Goal: Register for event/course

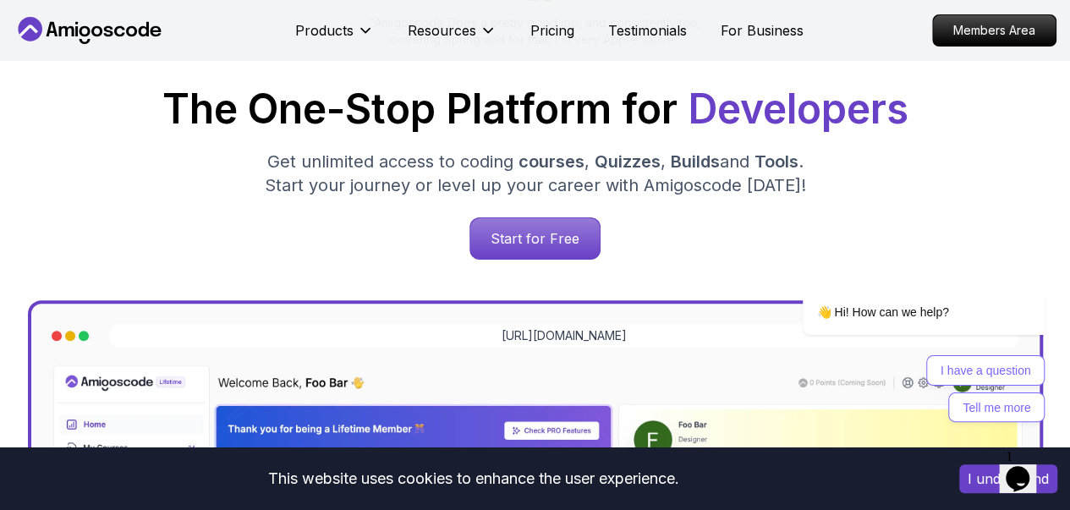
scroll to position [242, 0]
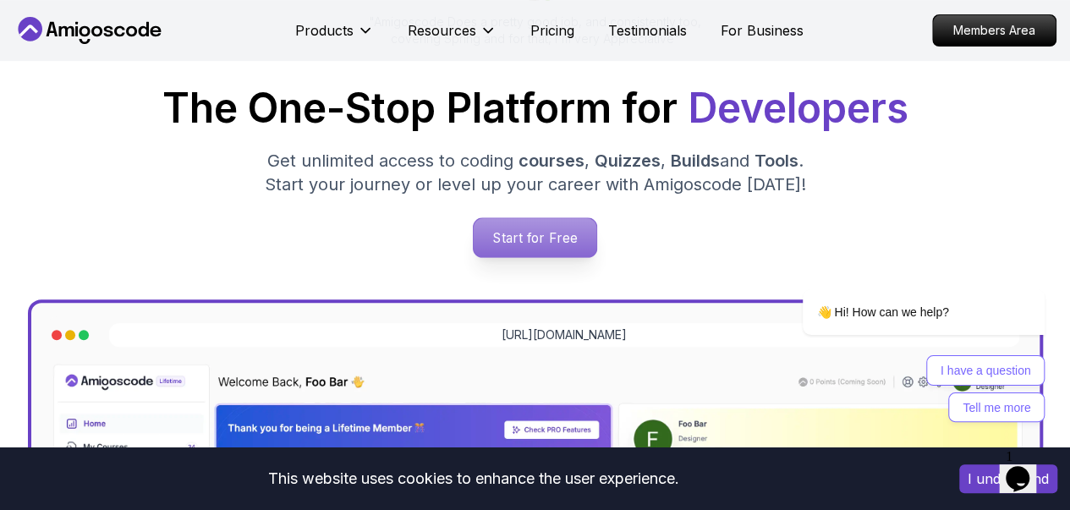
click at [546, 243] on p "Start for Free" at bounding box center [535, 237] width 123 height 39
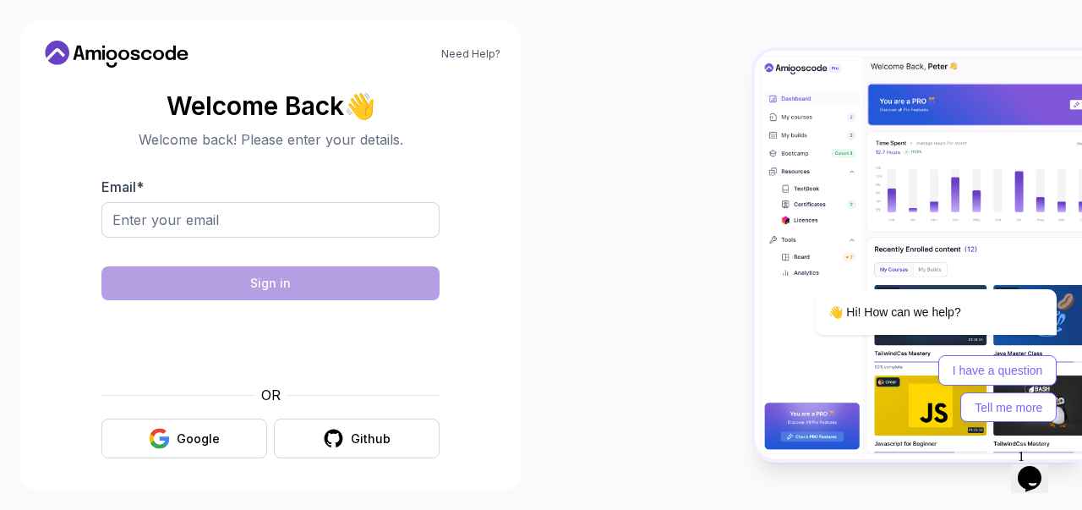
click at [758, 125] on body "Need Help? Welcome Back 👋 Welcome back! Please enter your details. Email * Sign…" at bounding box center [541, 255] width 1082 height 510
click at [183, 434] on div "Google" at bounding box center [198, 438] width 43 height 17
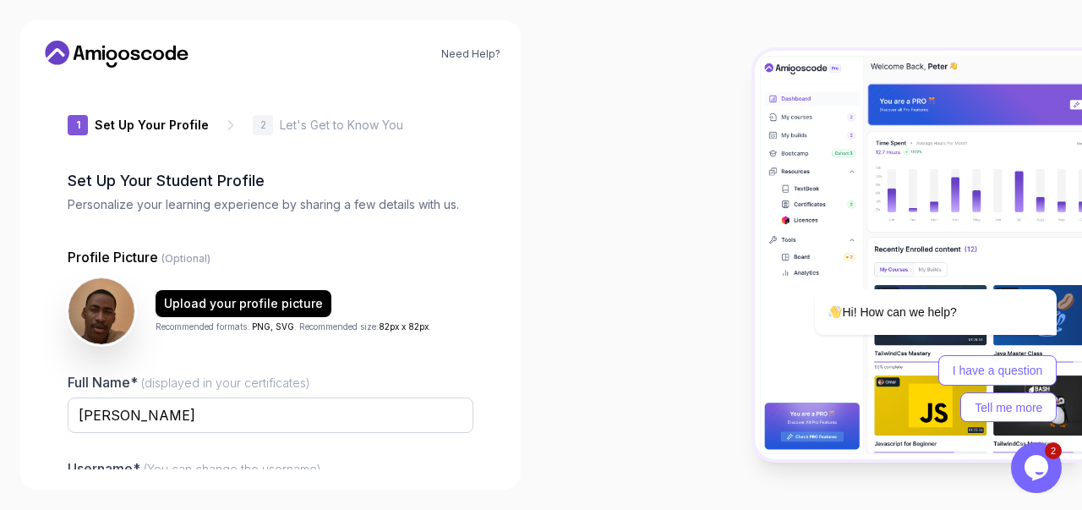
scroll to position [194, 0]
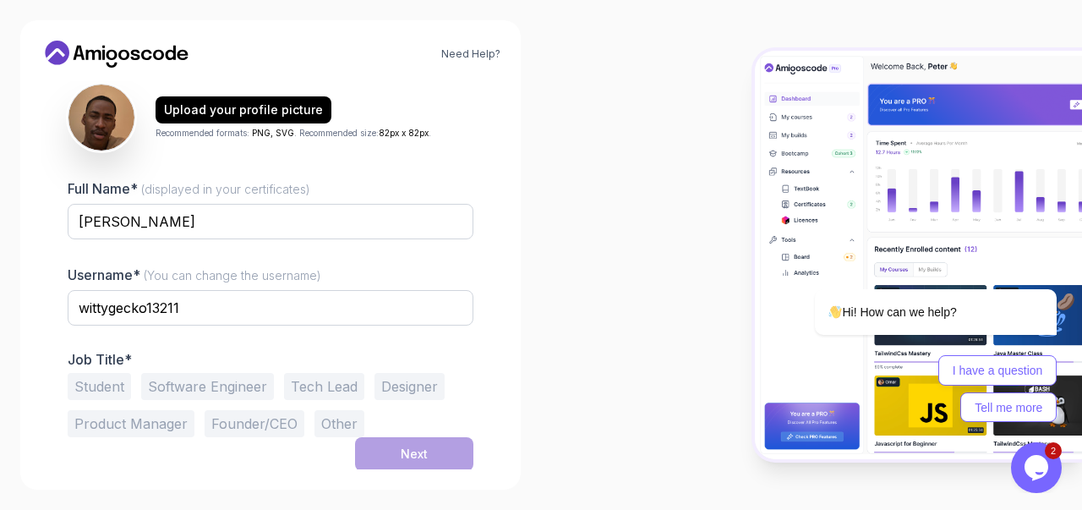
click at [194, 381] on button "Software Engineer" at bounding box center [207, 386] width 133 height 27
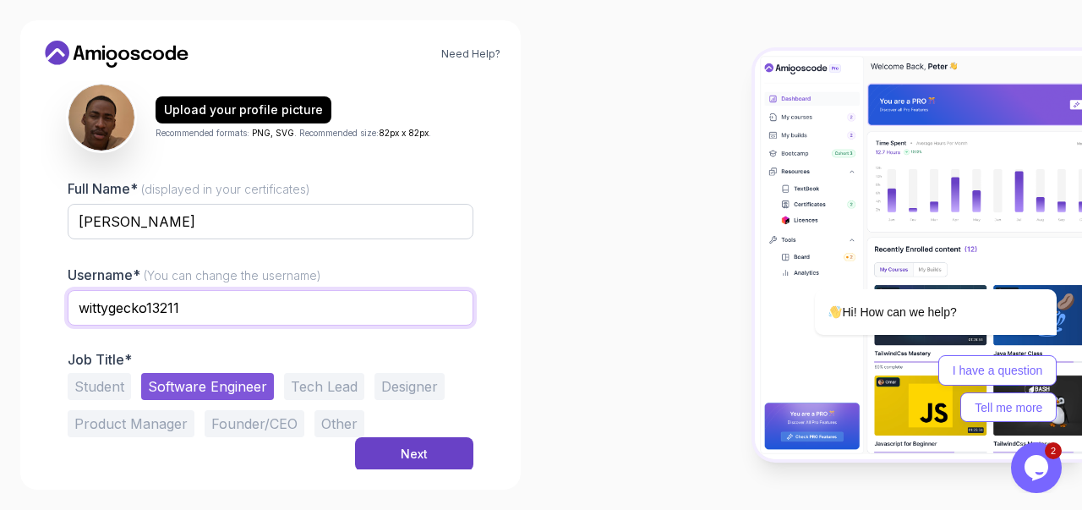
click at [216, 310] on input "wittygecko13211" at bounding box center [271, 308] width 406 height 36
type input "beatsbydan"
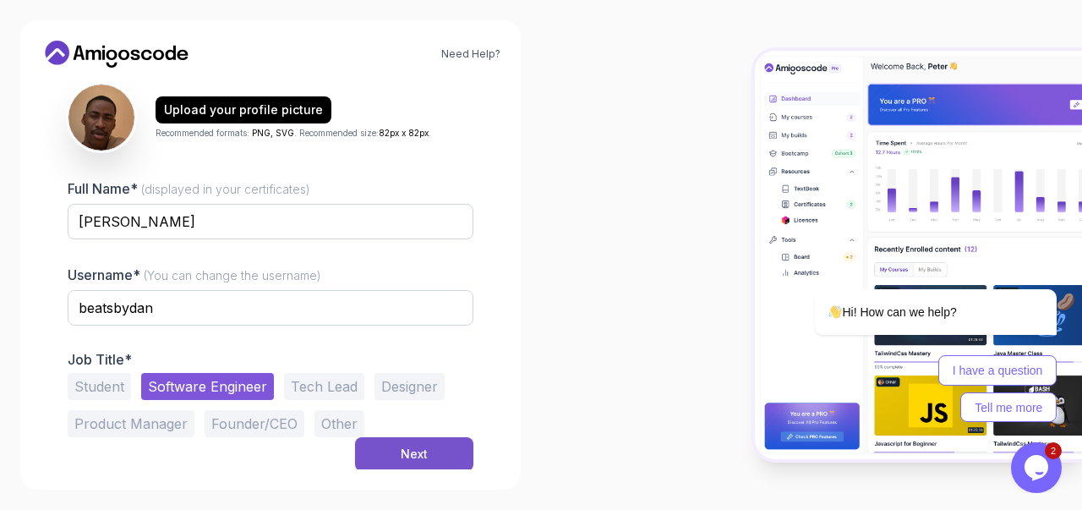
click at [425, 449] on div "Next" at bounding box center [414, 454] width 27 height 17
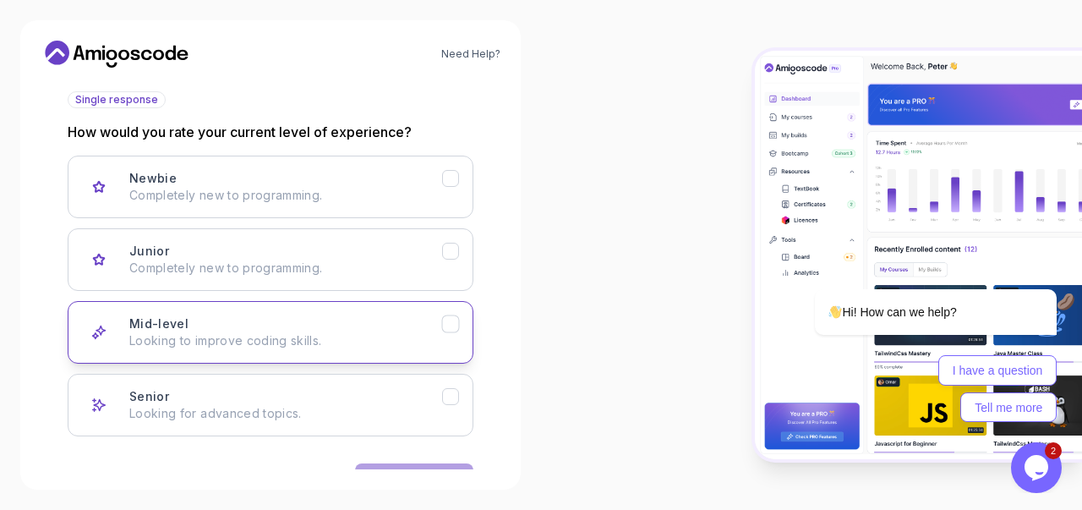
click at [447, 327] on icon "Mid-level" at bounding box center [451, 324] width 16 height 16
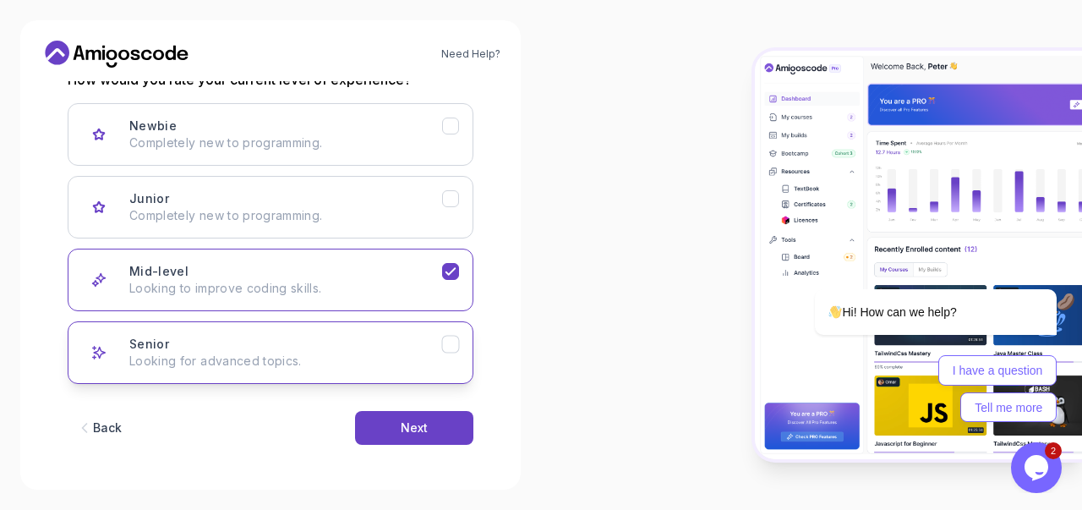
scroll to position [242, 0]
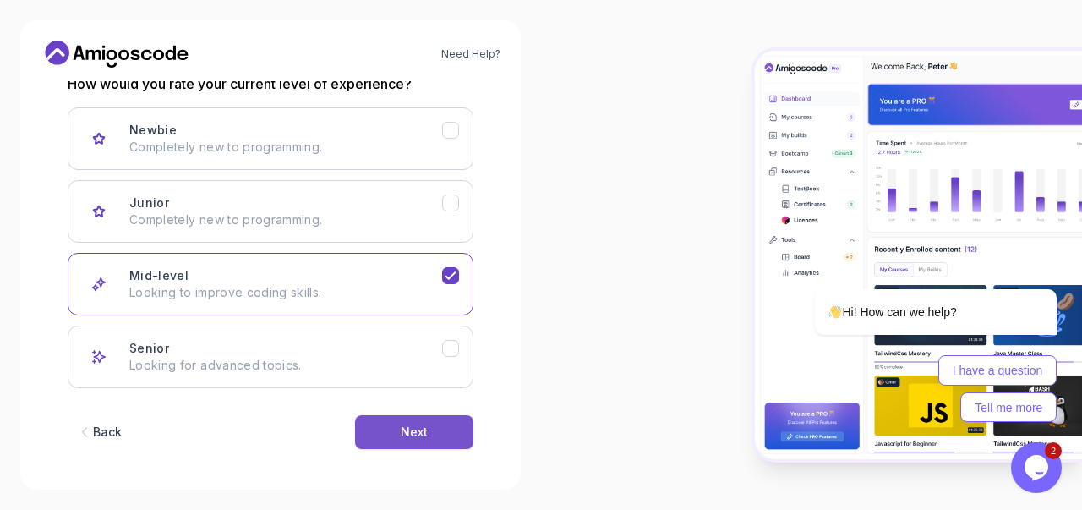
click at [419, 433] on div "Next" at bounding box center [414, 432] width 27 height 17
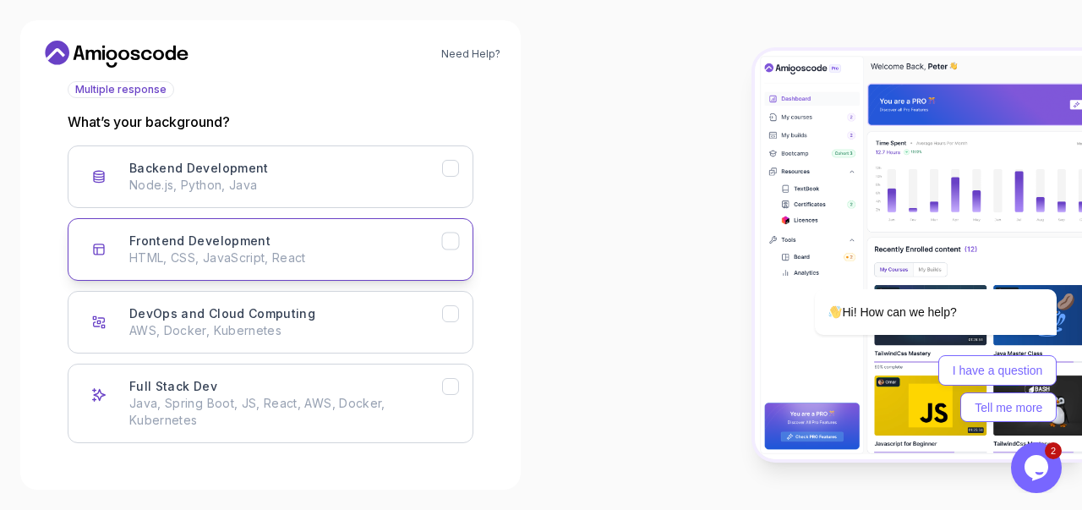
scroll to position [205, 0]
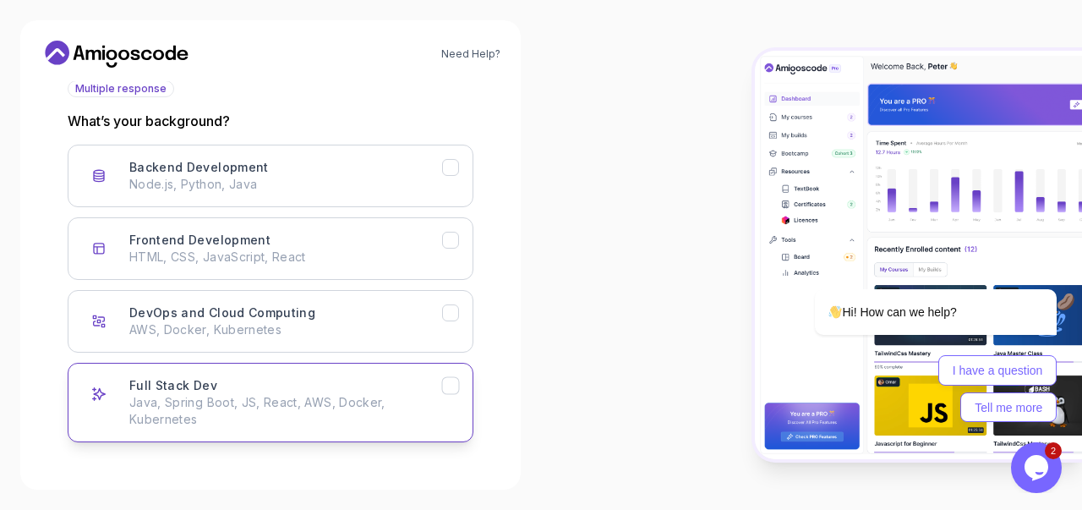
click at [450, 381] on icon "Full Stack Dev" at bounding box center [451, 386] width 16 height 16
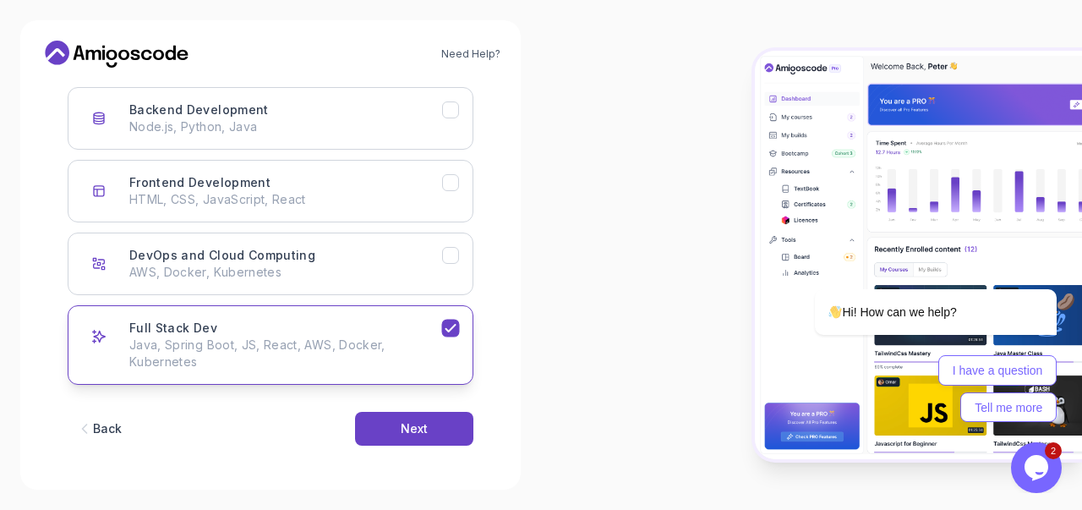
scroll to position [263, 0]
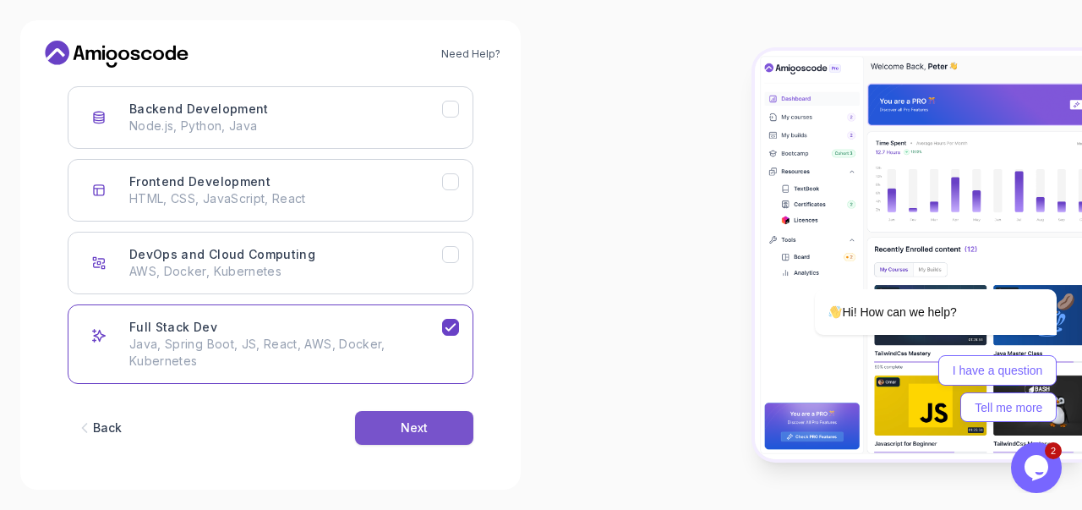
click at [407, 429] on div "Next" at bounding box center [414, 427] width 27 height 17
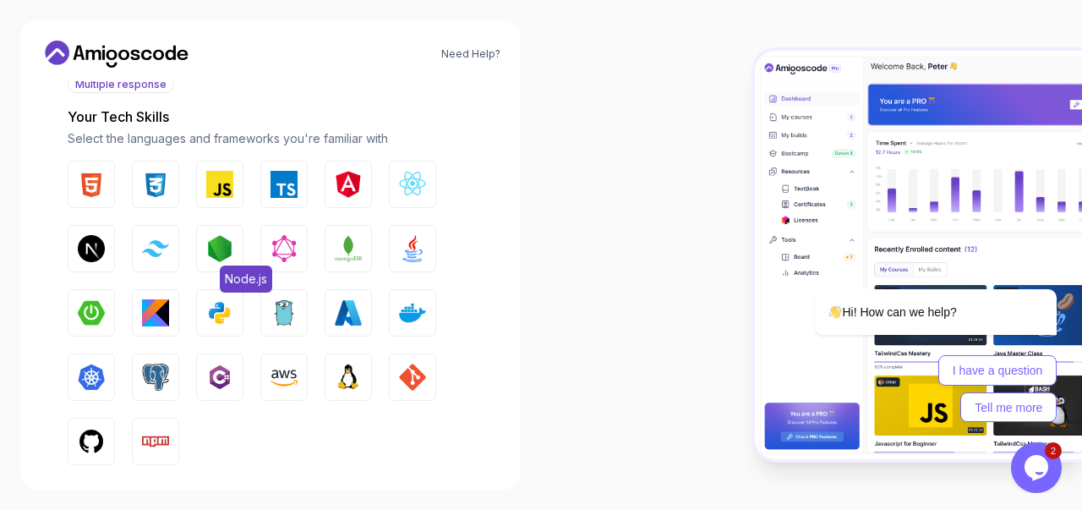
scroll to position [206, 0]
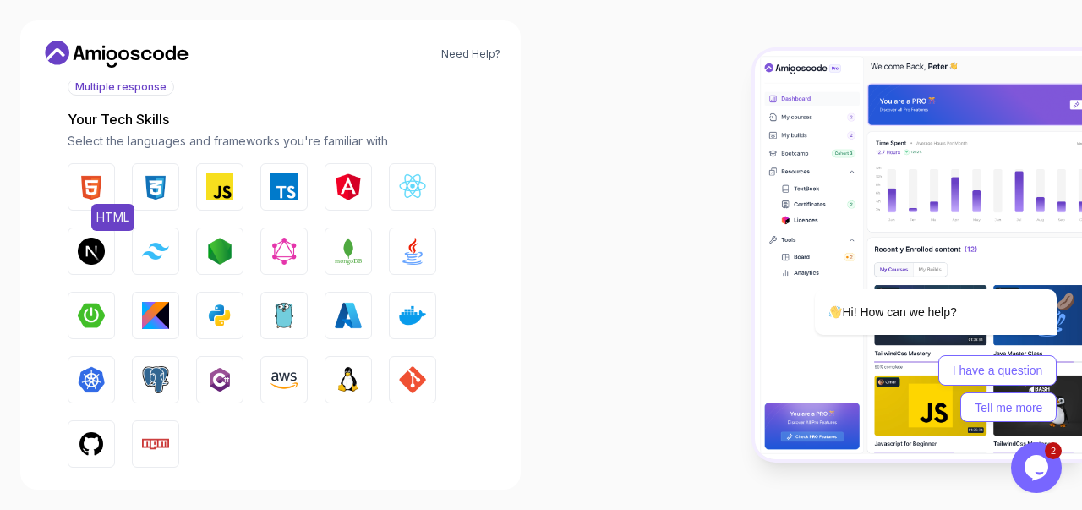
click at [82, 189] on img "button" at bounding box center [91, 186] width 27 height 27
click at [99, 184] on img "button" at bounding box center [91, 186] width 27 height 27
click at [151, 184] on img "button" at bounding box center [155, 186] width 27 height 27
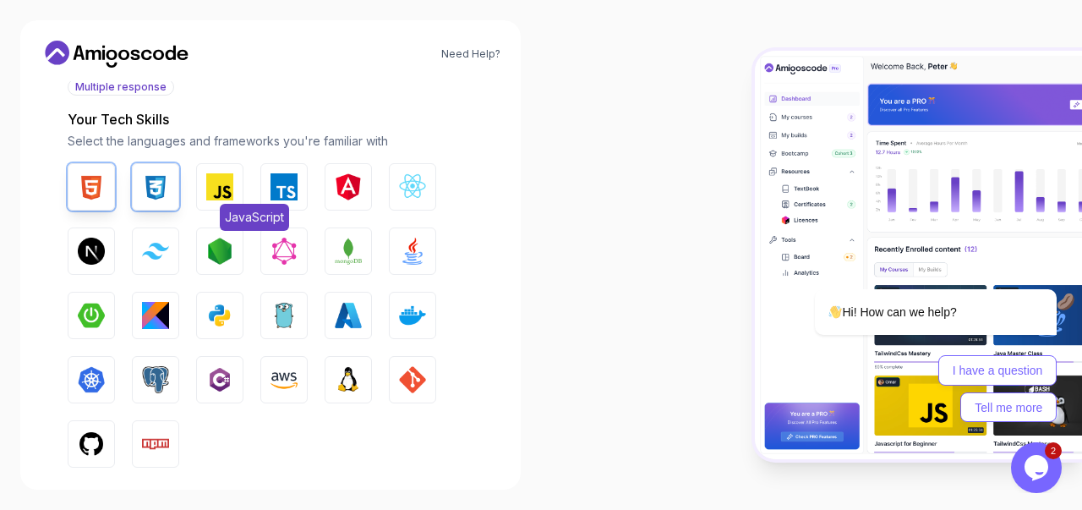
click at [211, 182] on img "button" at bounding box center [219, 186] width 27 height 27
click at [288, 184] on img "button" at bounding box center [284, 186] width 27 height 27
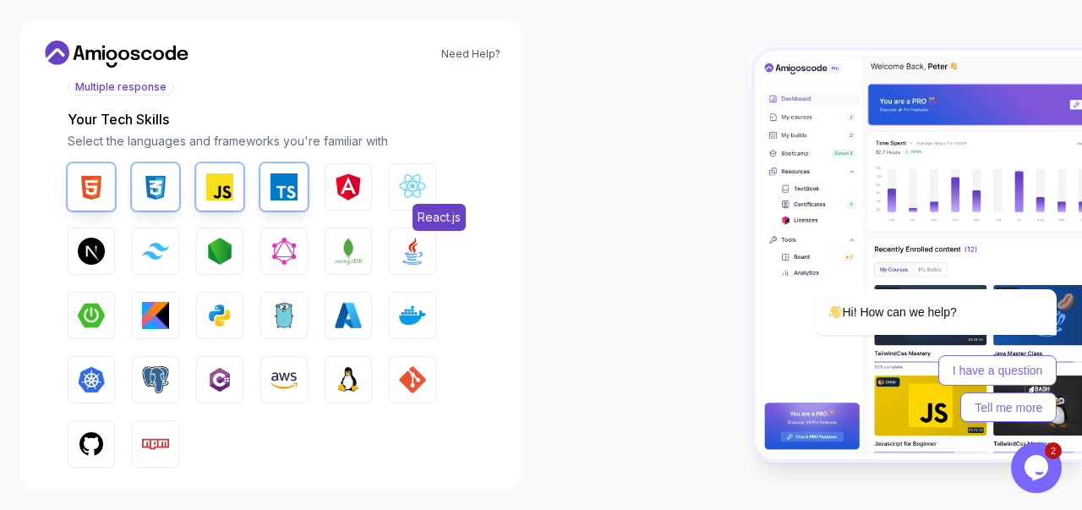
click at [419, 180] on img "button" at bounding box center [412, 186] width 27 height 27
click at [103, 246] on img "button" at bounding box center [91, 251] width 27 height 27
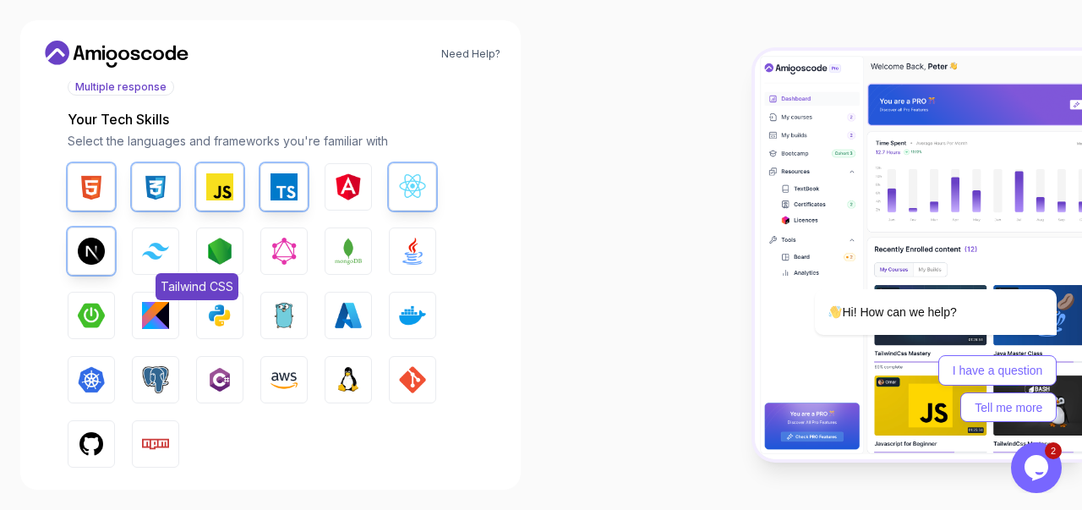
click at [164, 254] on img "button" at bounding box center [155, 251] width 27 height 16
click at [226, 253] on img "button" at bounding box center [219, 251] width 27 height 27
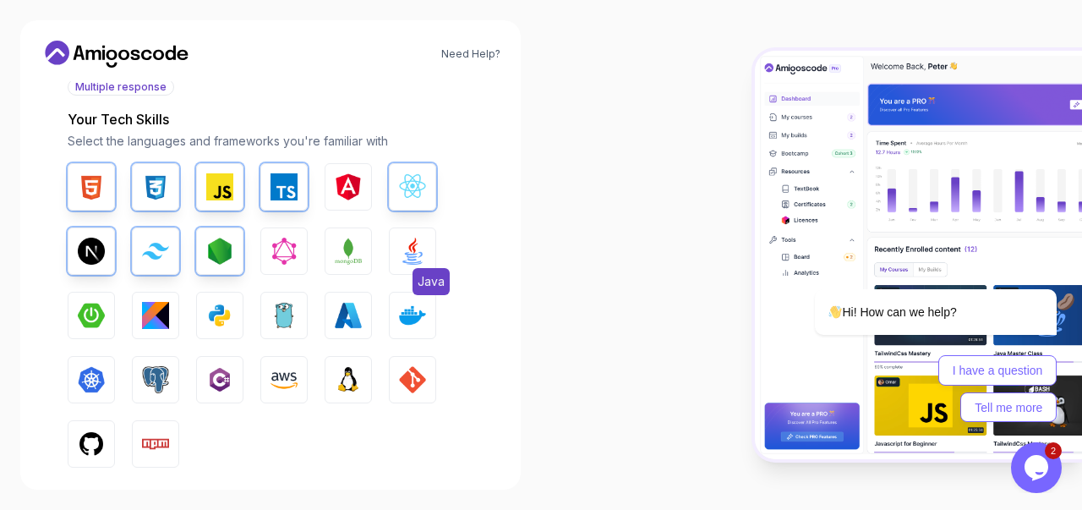
click at [398, 244] on button "Java" at bounding box center [412, 250] width 47 height 47
click at [404, 319] on img "button" at bounding box center [412, 315] width 27 height 27
click at [408, 370] on img "button" at bounding box center [412, 379] width 27 height 27
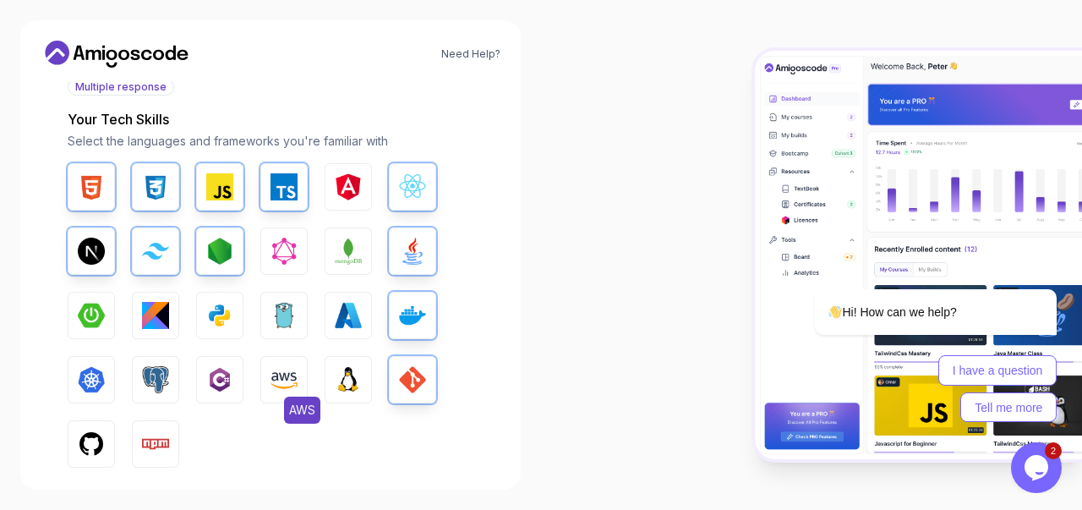
click at [282, 368] on img "button" at bounding box center [284, 379] width 27 height 27
click at [229, 308] on img "button" at bounding box center [219, 315] width 27 height 27
click at [79, 314] on img "button" at bounding box center [91, 315] width 27 height 27
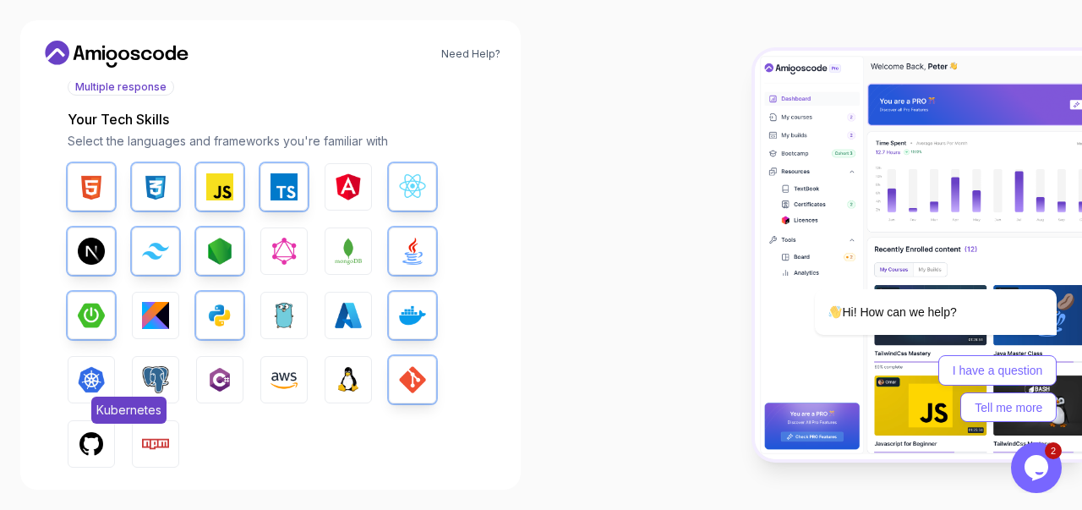
click at [85, 363] on button "Kubernetes" at bounding box center [91, 379] width 47 height 47
click at [155, 373] on img "button" at bounding box center [155, 379] width 27 height 27
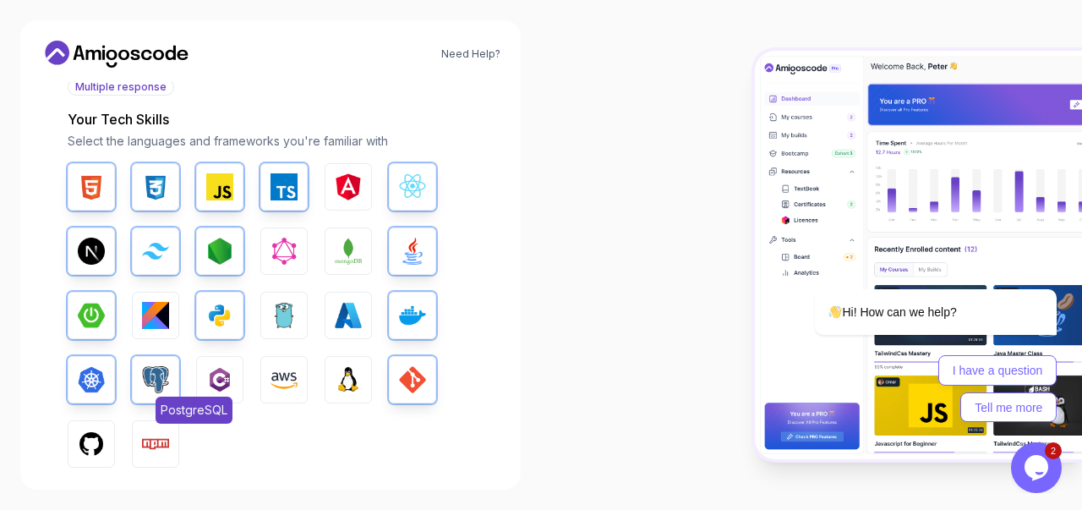
scroll to position [233, 0]
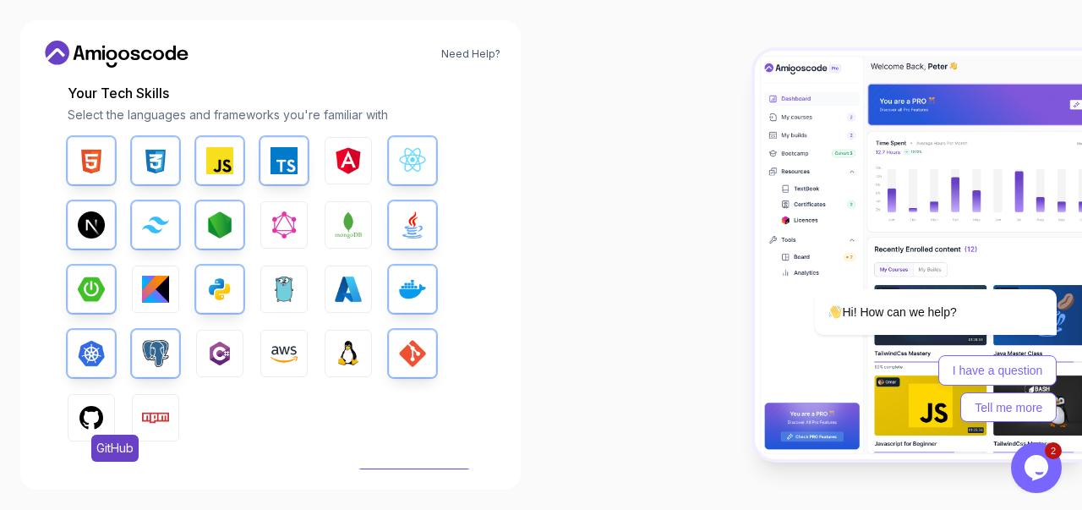
click at [100, 408] on img "button" at bounding box center [91, 417] width 27 height 27
click at [149, 418] on img "button" at bounding box center [155, 417] width 27 height 27
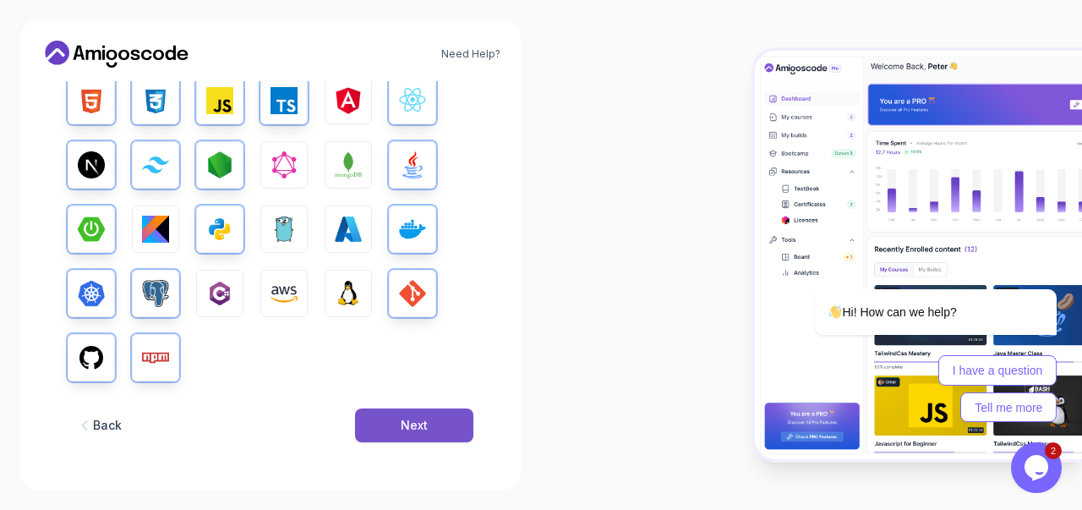
click at [396, 419] on button "Next" at bounding box center [414, 425] width 118 height 34
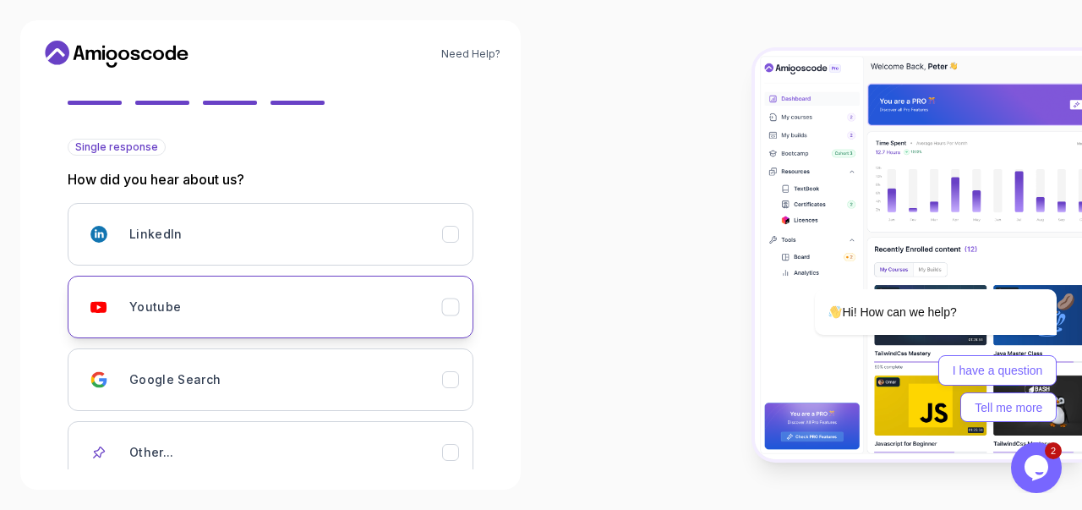
scroll to position [251, 0]
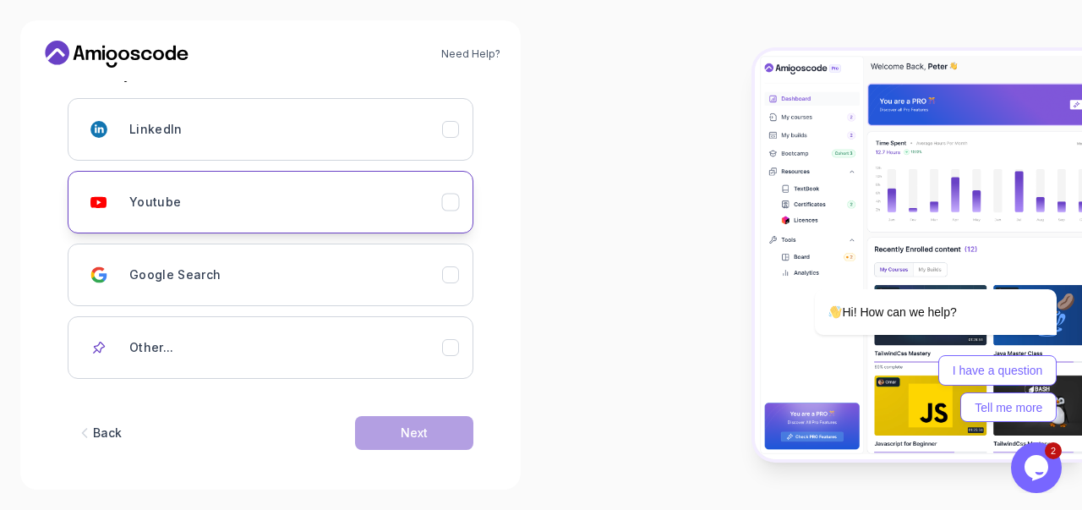
click at [436, 205] on div "Youtube" at bounding box center [285, 202] width 313 height 34
click at [406, 428] on div "Next" at bounding box center [414, 433] width 27 height 17
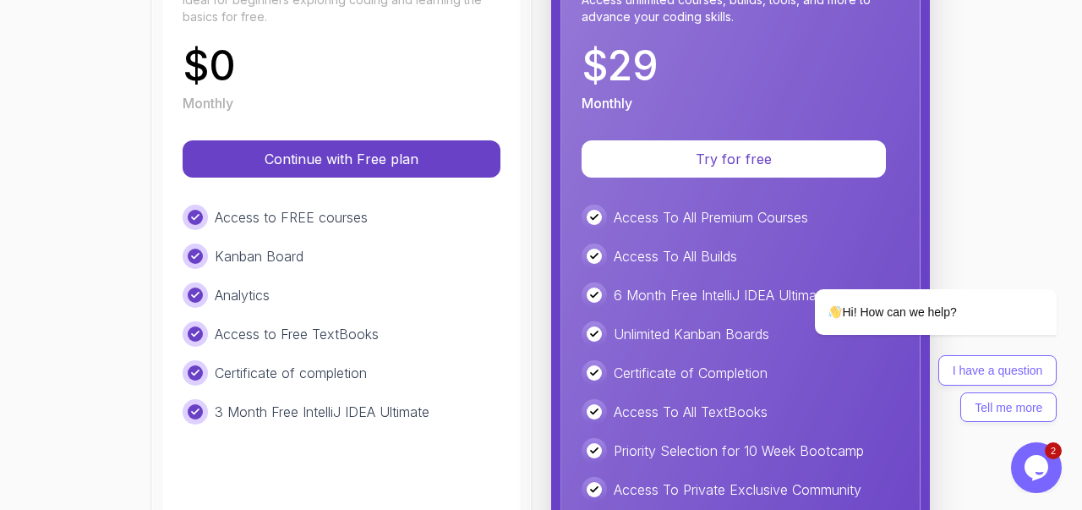
scroll to position [300, 0]
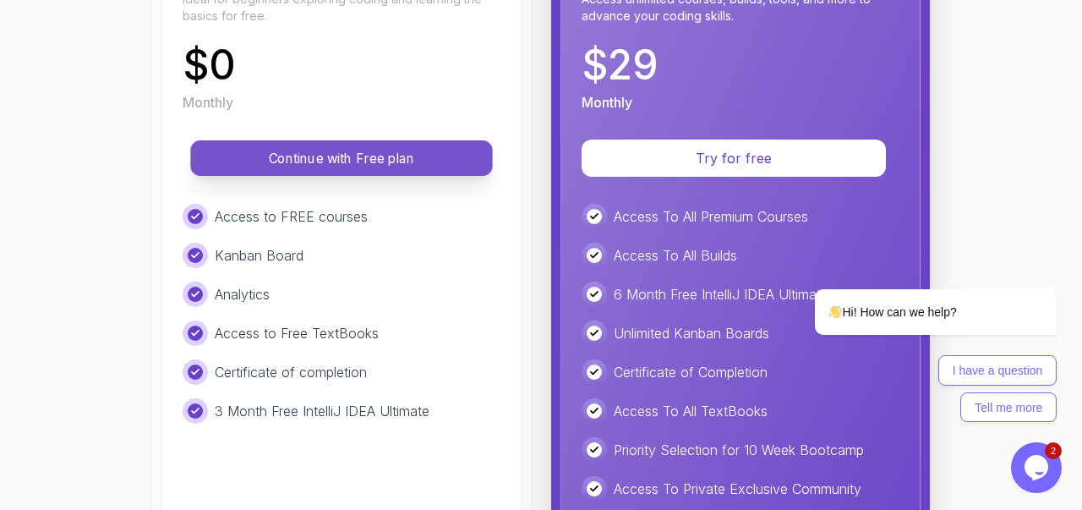
click at [374, 162] on p "Continue with Free plan" at bounding box center [342, 158] width 264 height 19
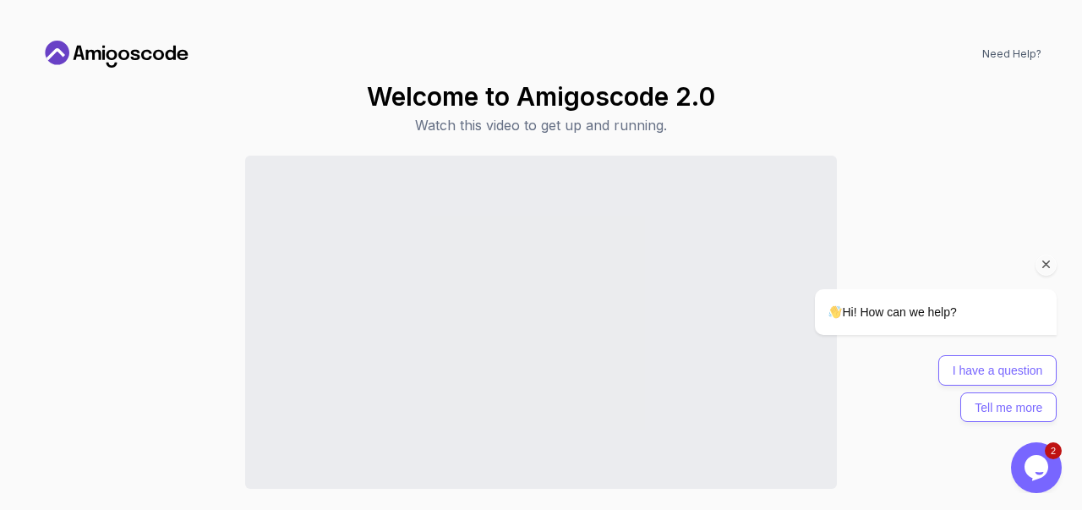
click at [1047, 264] on icon "Chat attention grabber" at bounding box center [1046, 264] width 15 height 15
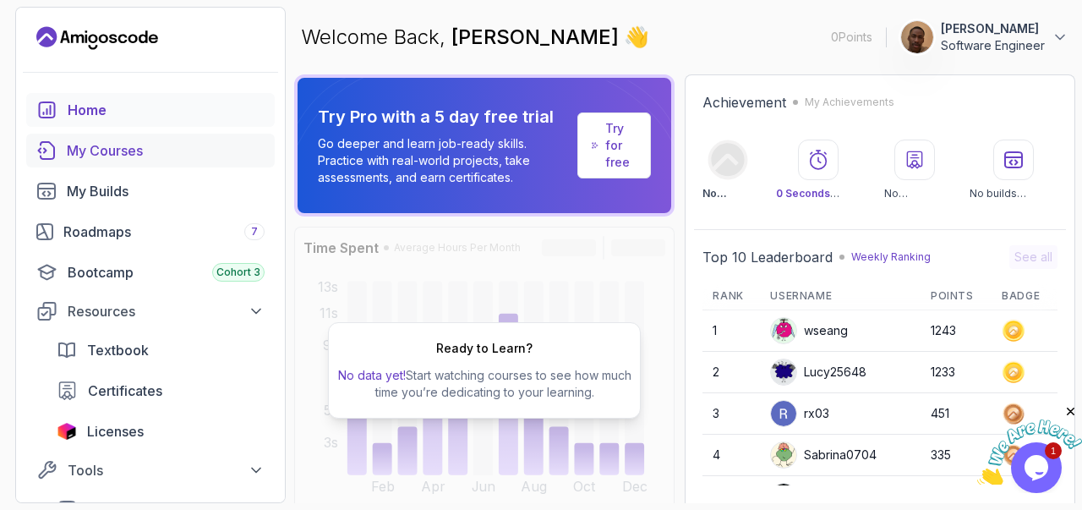
click at [124, 156] on div "My Courses" at bounding box center [166, 150] width 198 height 20
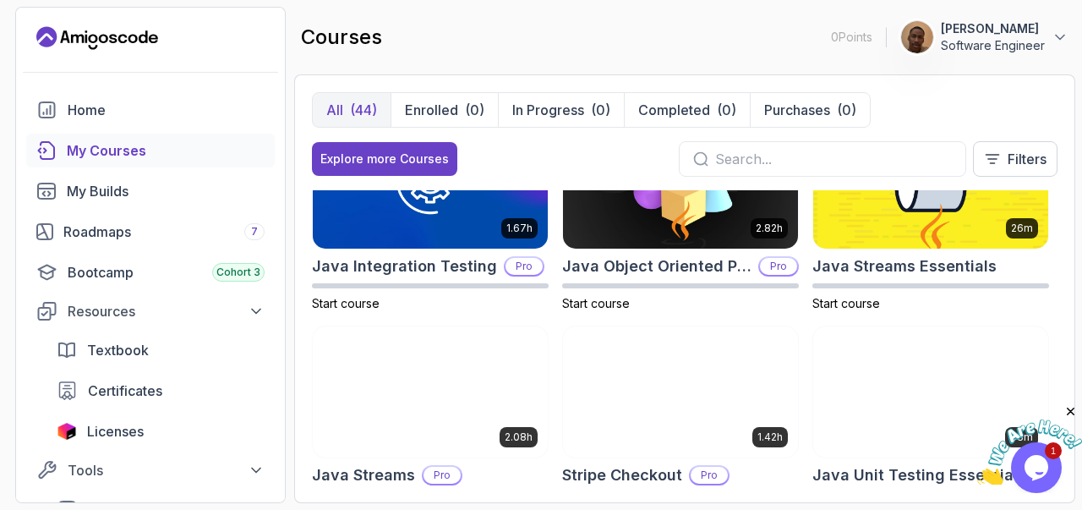
scroll to position [2849, 0]
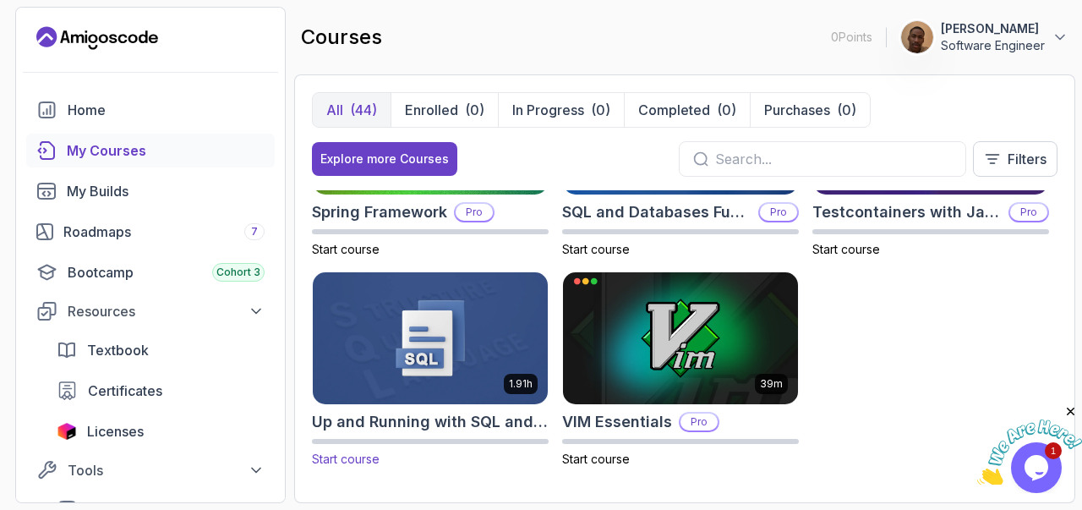
click at [430, 339] on img at bounding box center [430, 338] width 247 height 138
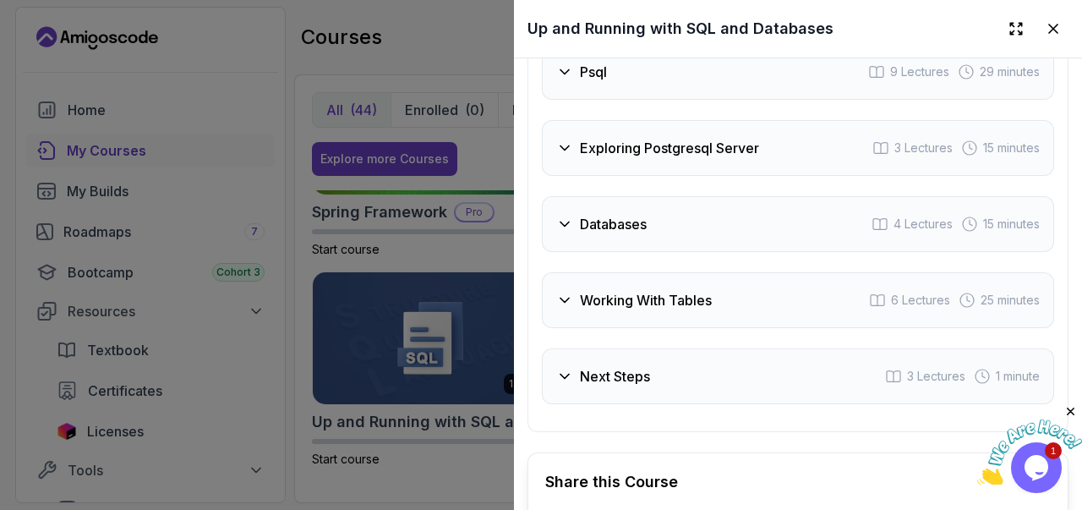
scroll to position [2851, 0]
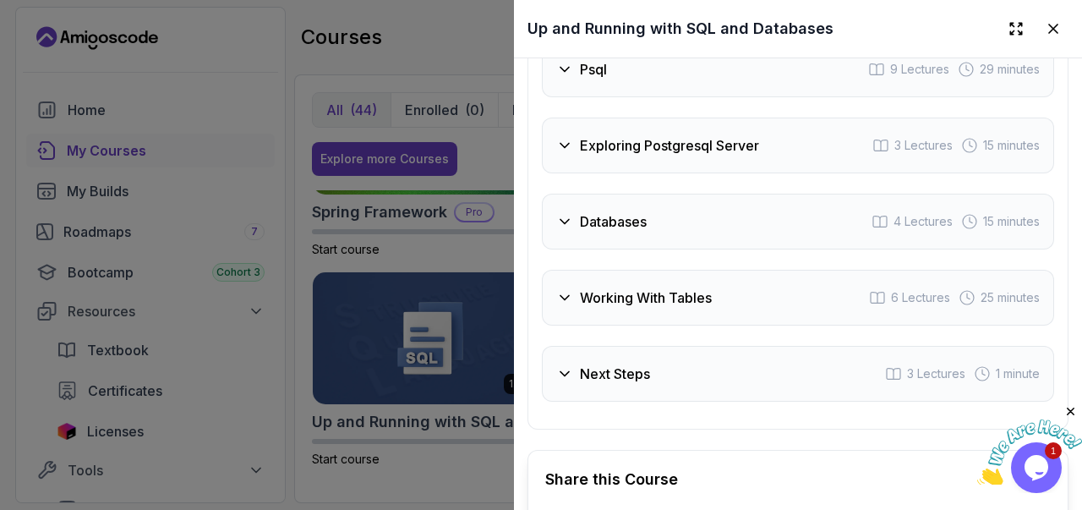
click at [591, 232] on h3 "Databases" at bounding box center [613, 221] width 67 height 20
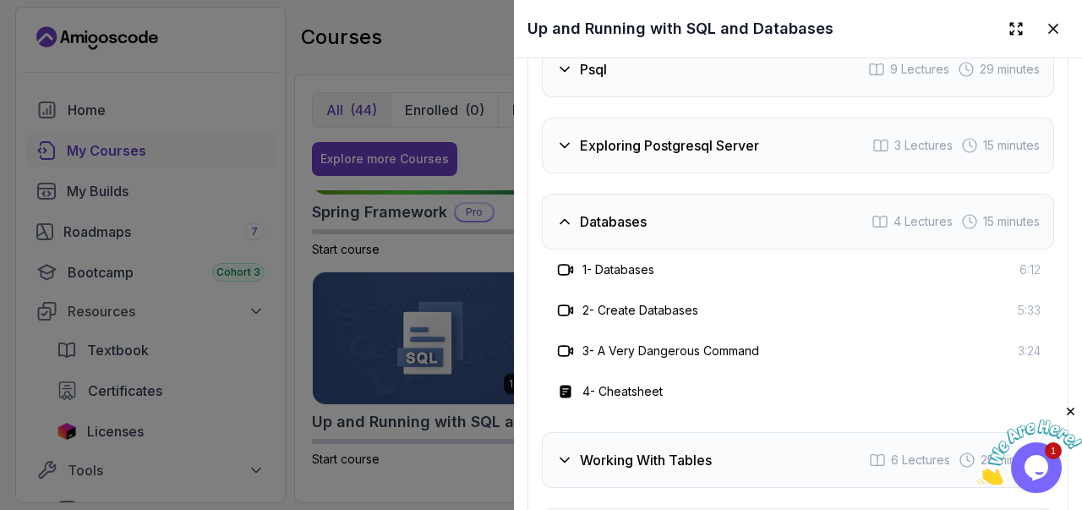
click at [591, 232] on h3 "Databases" at bounding box center [613, 221] width 67 height 20
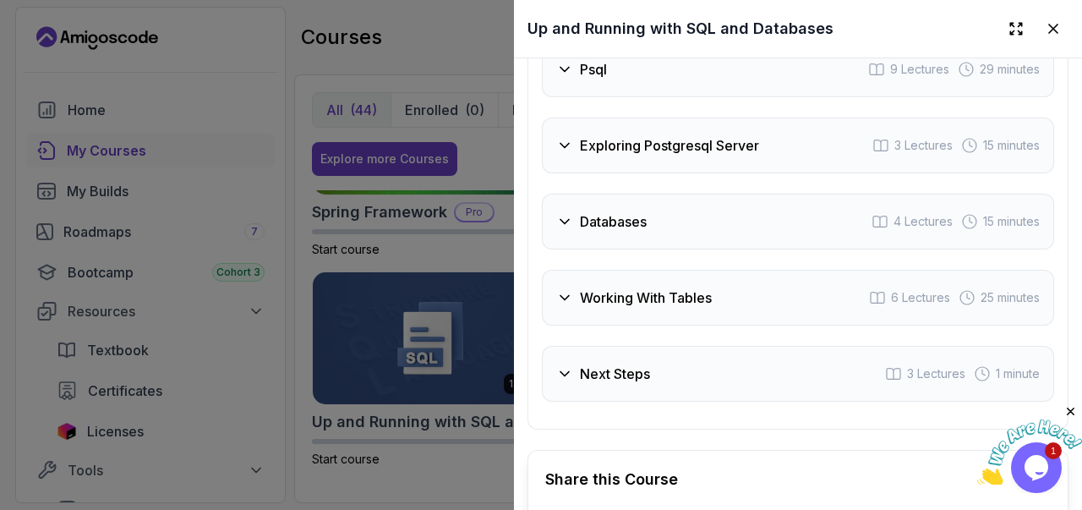
click at [565, 306] on icon at bounding box center [564, 297] width 17 height 17
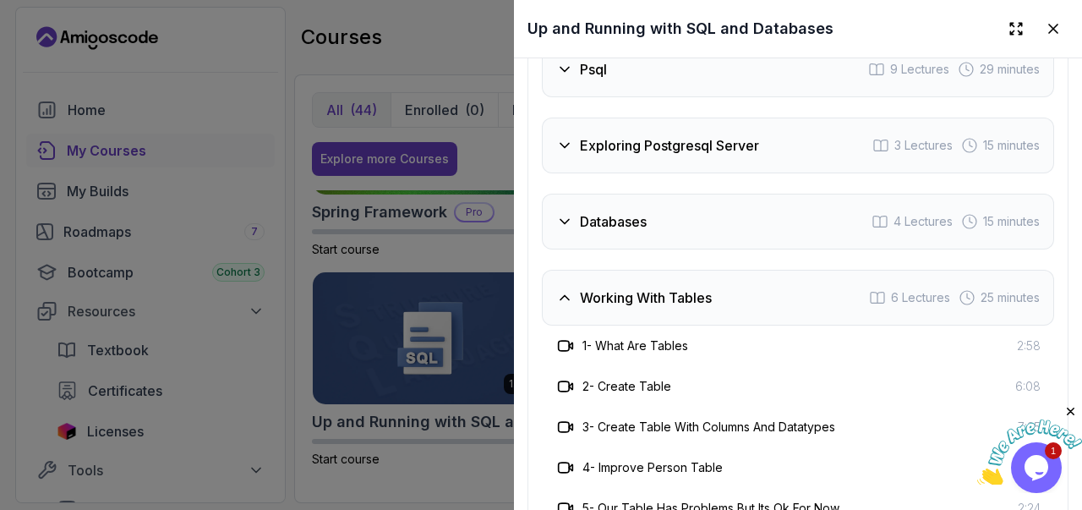
click at [565, 306] on icon at bounding box center [564, 297] width 17 height 17
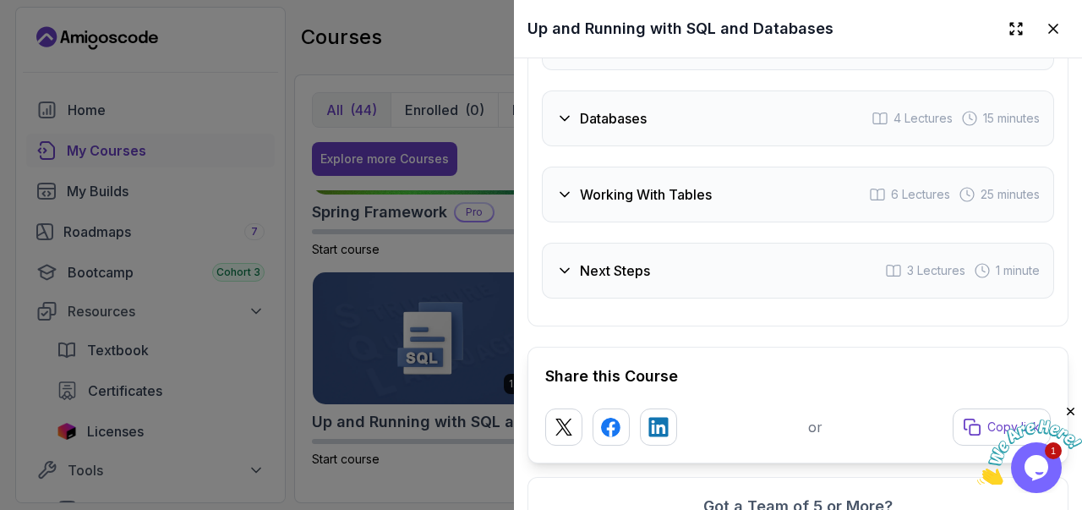
scroll to position [2875, 0]
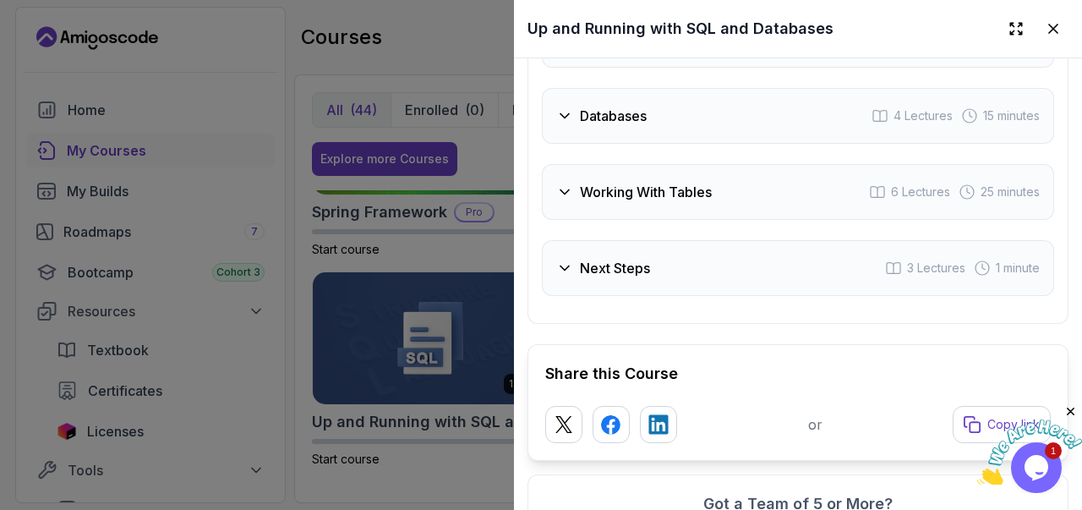
click at [580, 278] on h3 "Next Steps" at bounding box center [615, 268] width 70 height 20
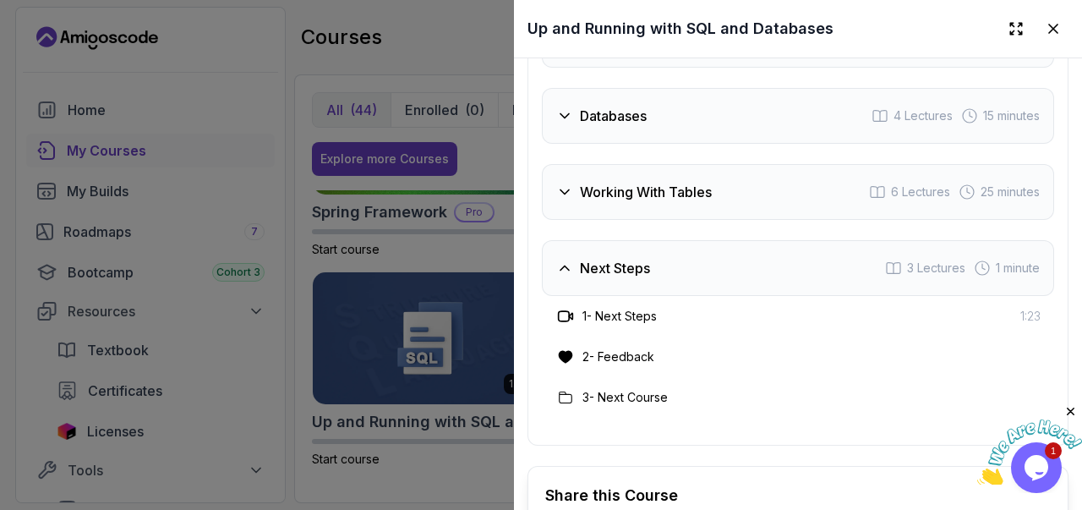
click at [580, 278] on h3 "Next Steps" at bounding box center [615, 268] width 70 height 20
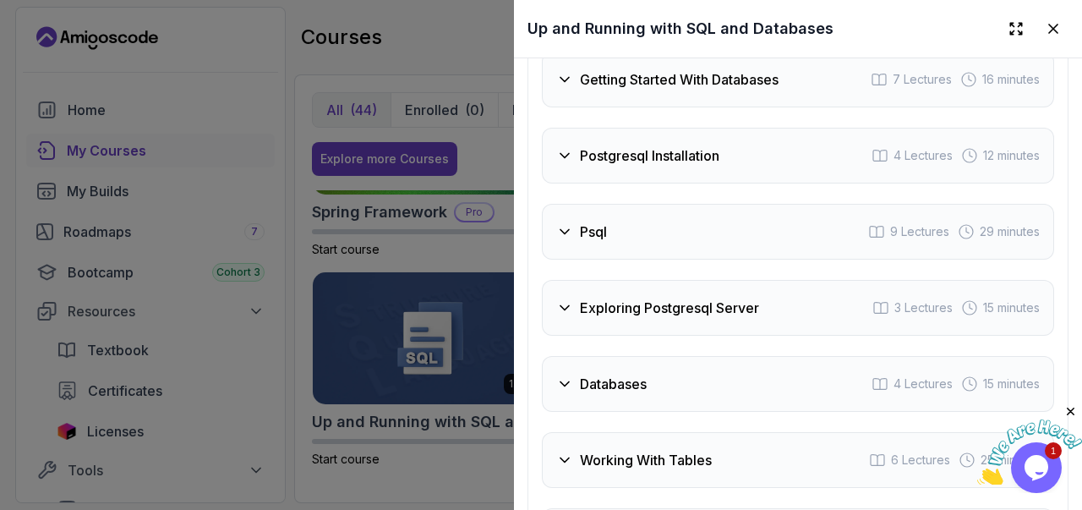
scroll to position [2553, 0]
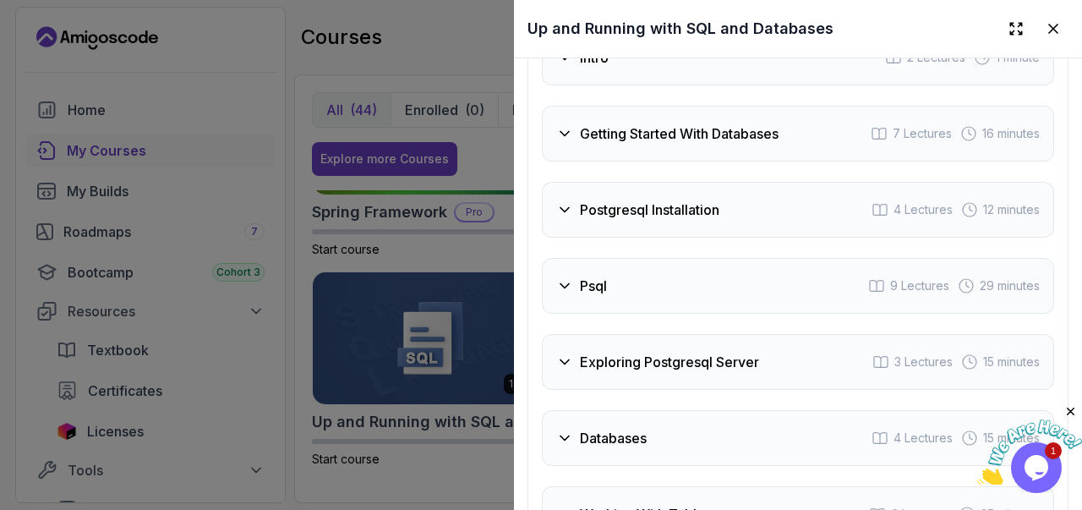
click at [443, 249] on div at bounding box center [541, 255] width 1082 height 510
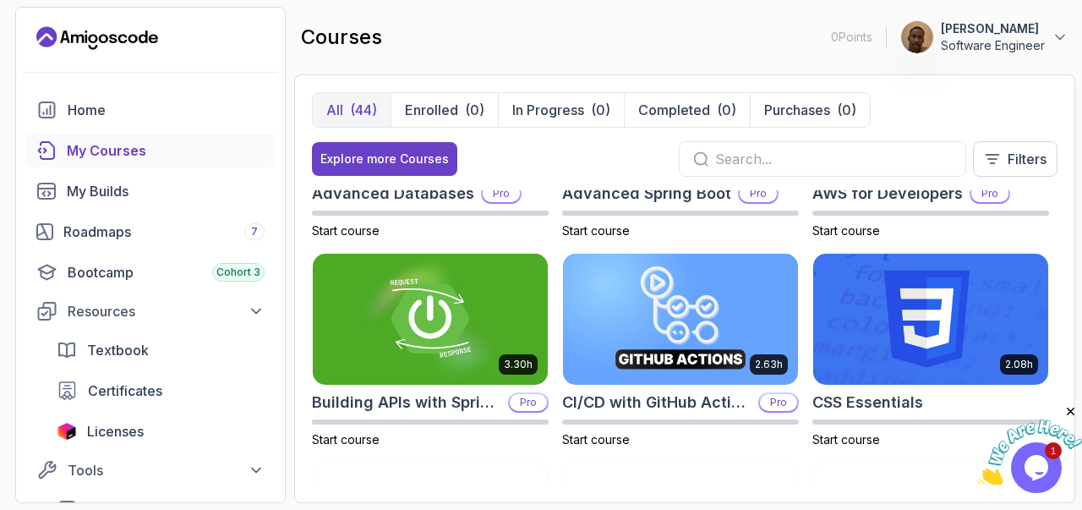
scroll to position [0, 0]
